Goal: Navigation & Orientation: Find specific page/section

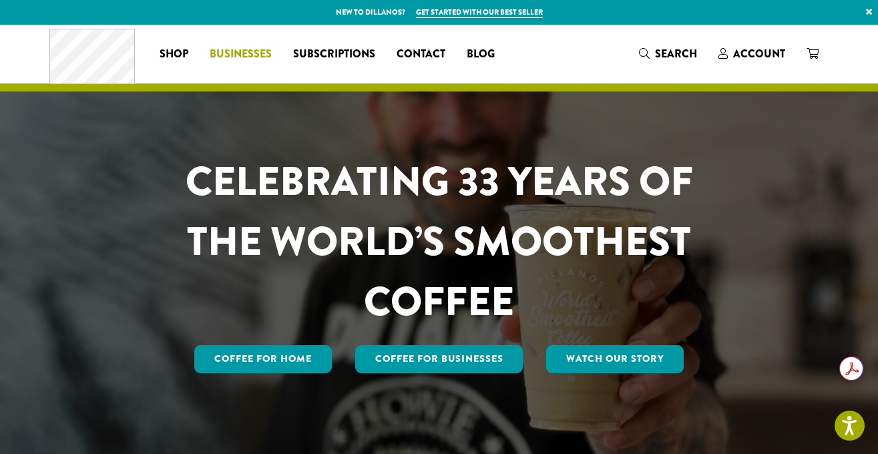
click at [233, 54] on span "Businesses" at bounding box center [241, 54] width 62 height 17
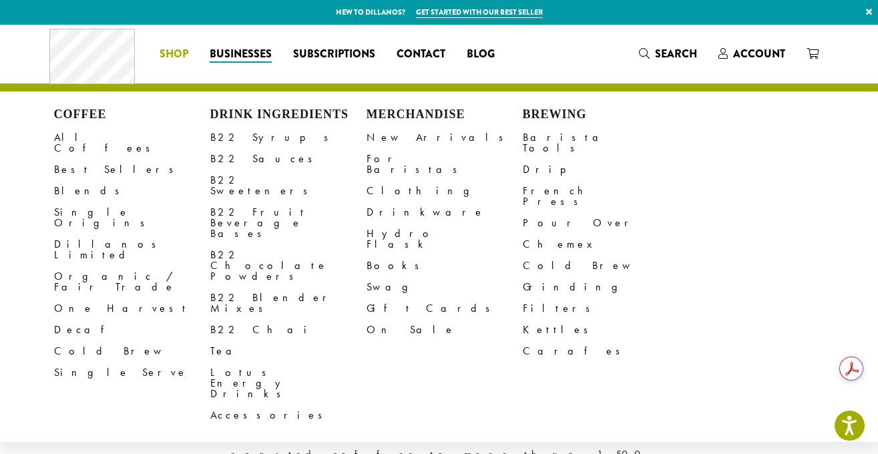
click at [183, 55] on span "Shop" at bounding box center [174, 54] width 29 height 17
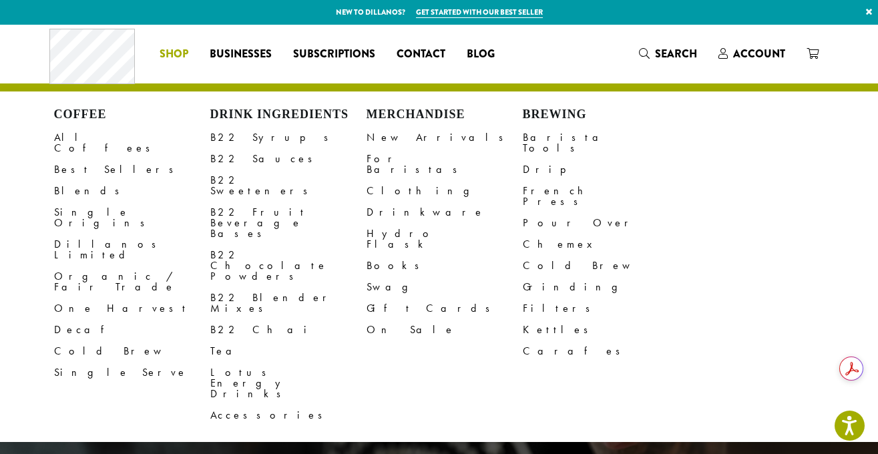
click at [494, 420] on div "CELEBRATING 33 YEARS OF THE WORLD’S SMOOTHEST COFFEE Coffee for Home Coffee For…" at bounding box center [439, 241] width 801 height 433
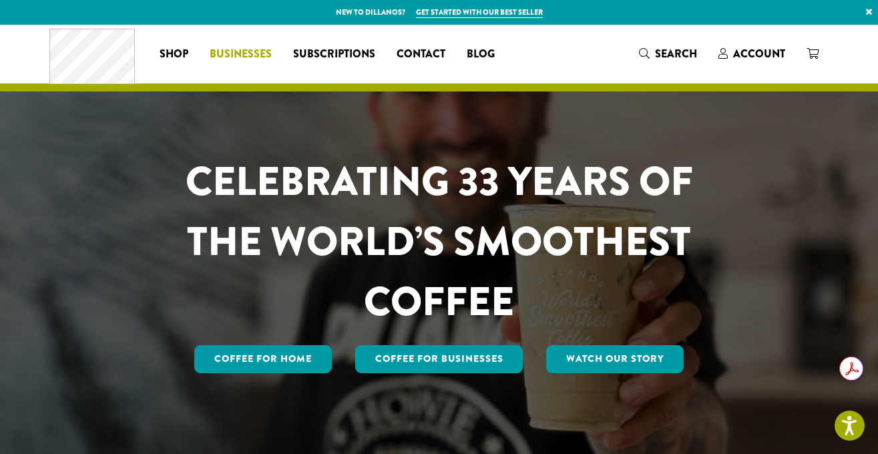
click at [253, 51] on span "Businesses" at bounding box center [241, 54] width 62 height 17
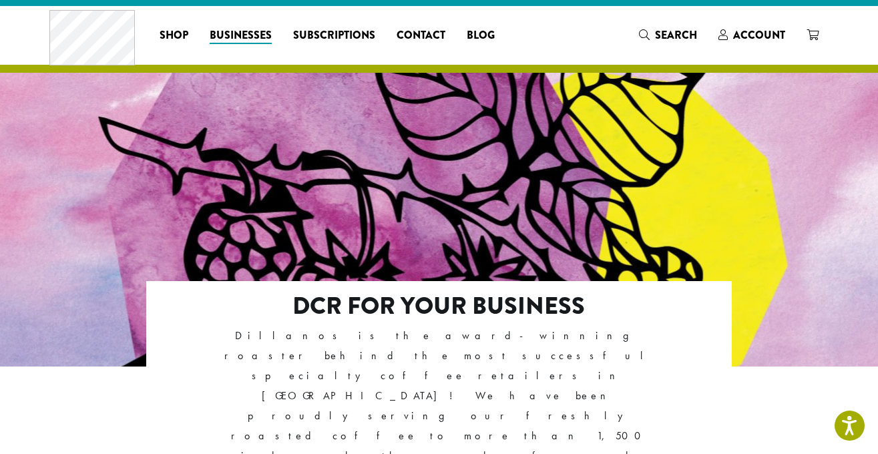
scroll to position [45, 0]
